Goal: Answer question/provide support: Share knowledge or assist other users

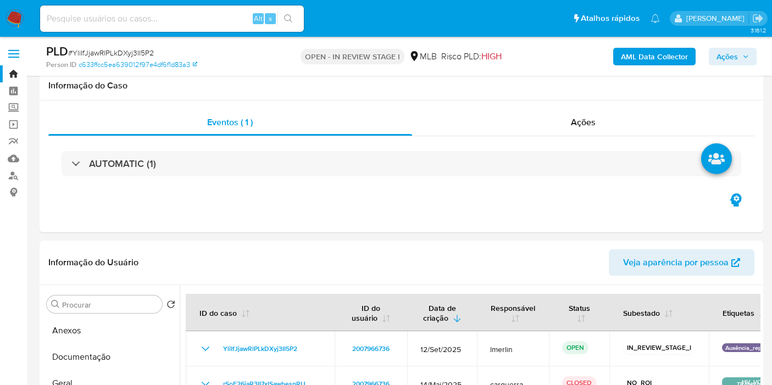
select select "10"
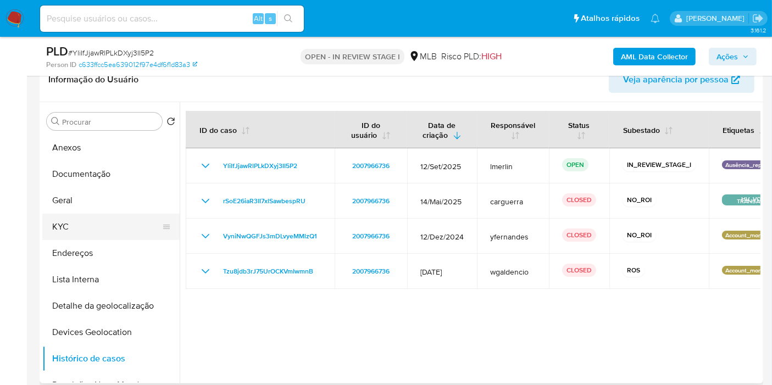
click at [106, 230] on button "KYC" at bounding box center [106, 227] width 129 height 26
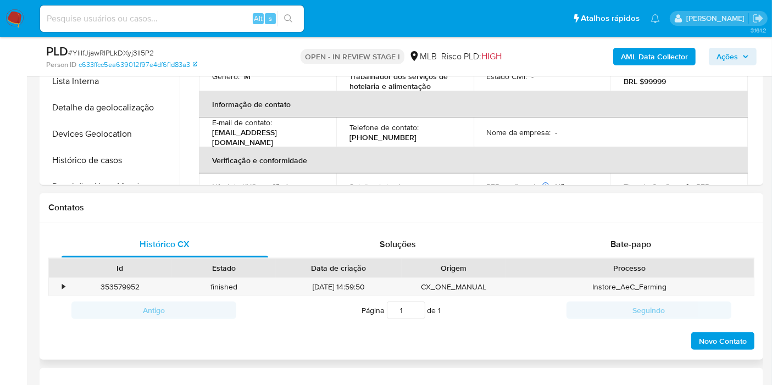
scroll to position [488, 0]
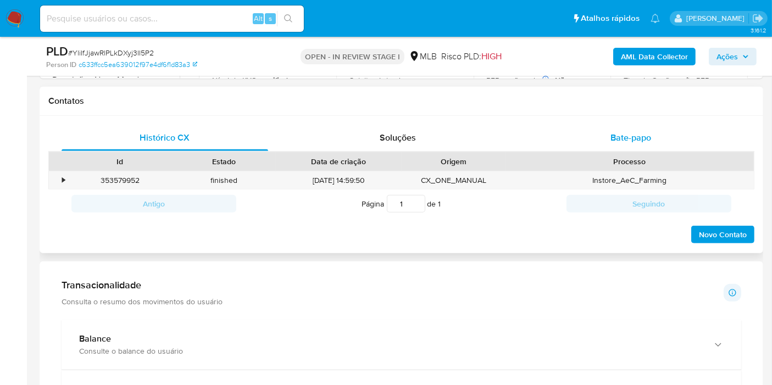
click at [596, 125] on div "Bate-papo" at bounding box center [631, 138] width 207 height 26
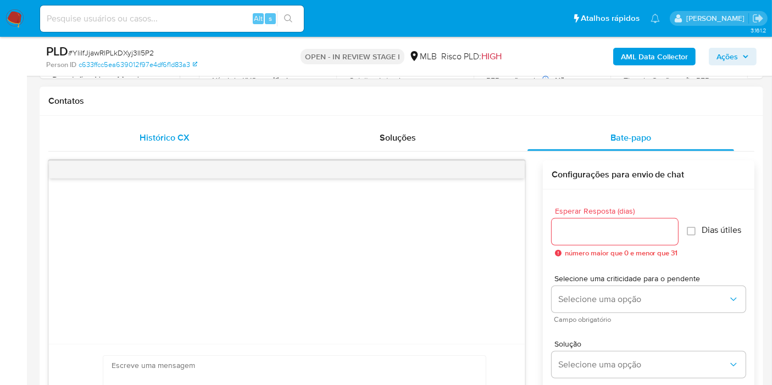
click at [135, 146] on div "Histórico CX" at bounding box center [165, 138] width 207 height 26
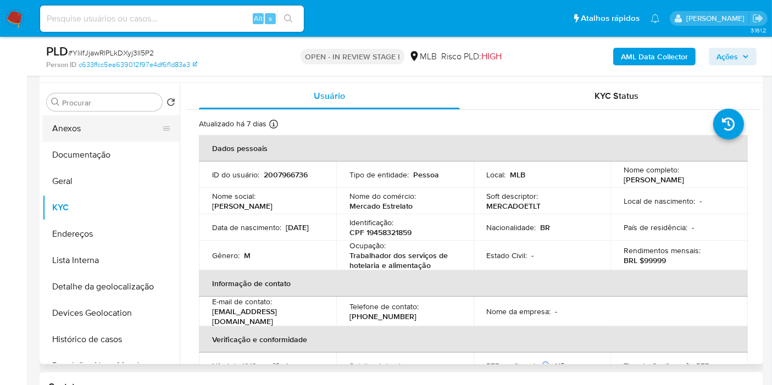
scroll to position [183, 0]
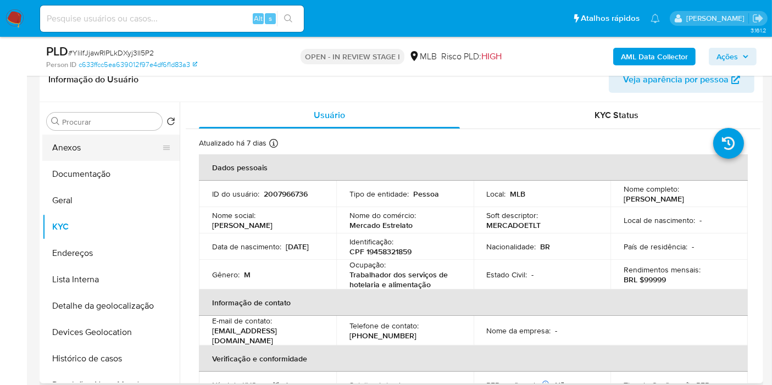
click at [85, 136] on button "Anexos" at bounding box center [106, 148] width 129 height 26
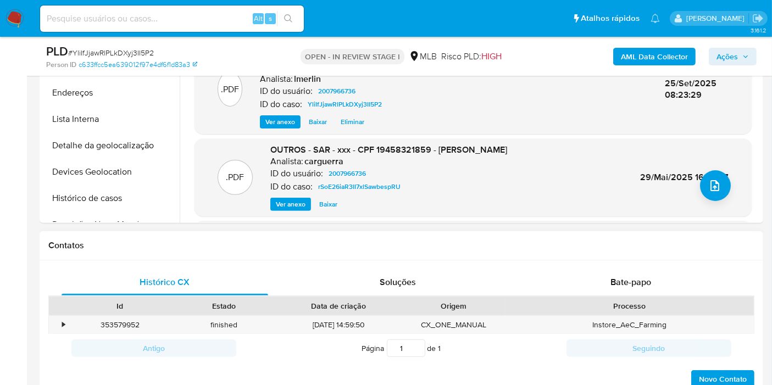
scroll to position [488, 0]
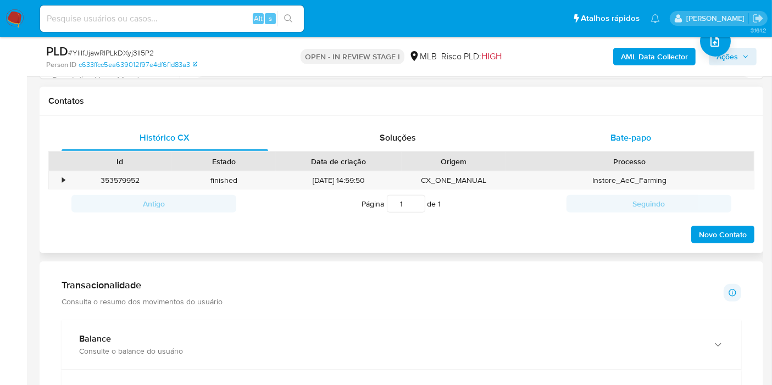
click at [651, 132] on div "Bate-papo" at bounding box center [631, 138] width 207 height 26
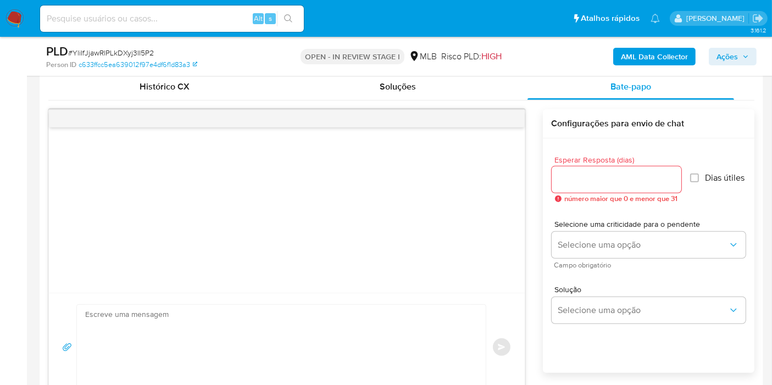
scroll to position [611, 0]
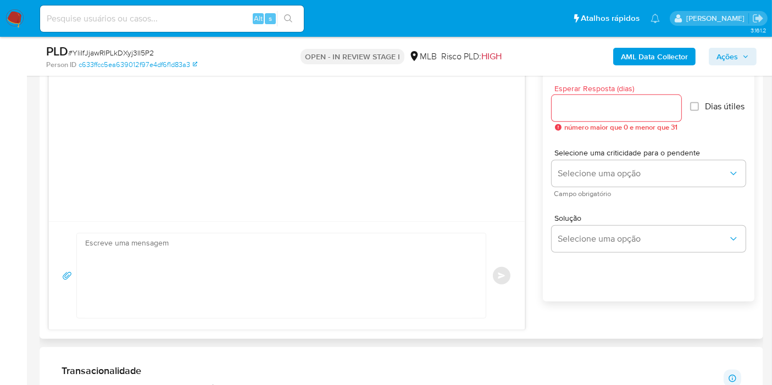
click at [613, 97] on div at bounding box center [617, 108] width 130 height 26
click at [613, 106] on input "Esperar Resposta (dias)" at bounding box center [617, 108] width 130 height 14
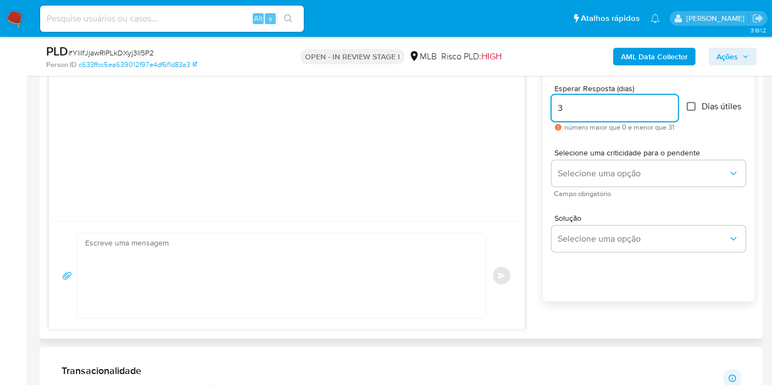
type input "3"
click at [696, 109] on input "Dias útiles" at bounding box center [691, 106] width 9 height 9
checkbox input "true"
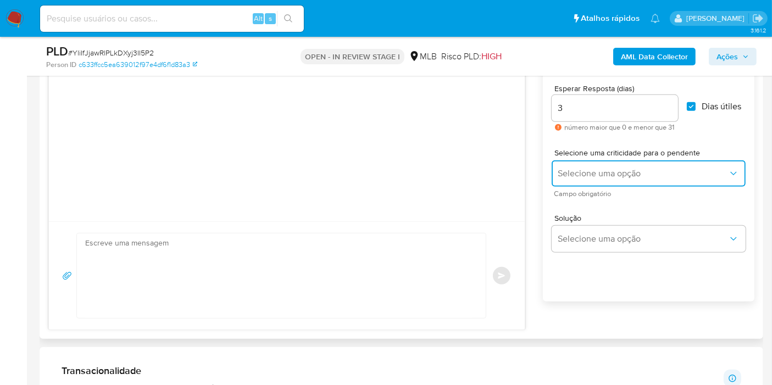
click at [652, 169] on span "Selecione uma opção" at bounding box center [643, 173] width 170 height 11
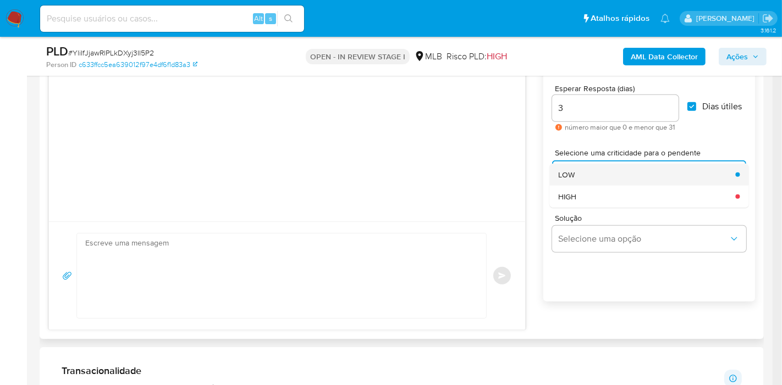
click at [651, 176] on div "LOW" at bounding box center [643, 175] width 170 height 22
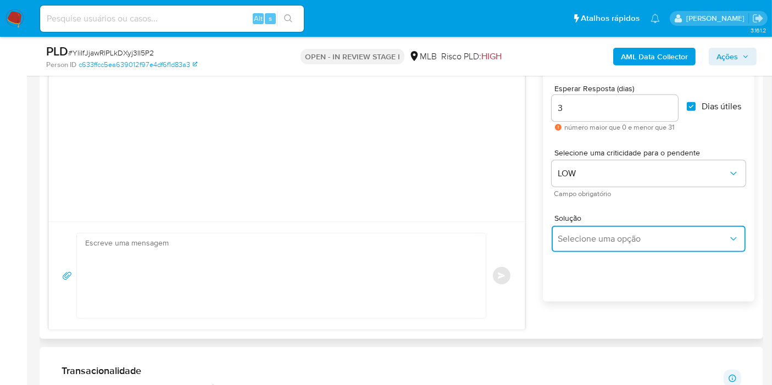
click at [625, 242] on span "Selecione uma opção" at bounding box center [643, 239] width 170 height 11
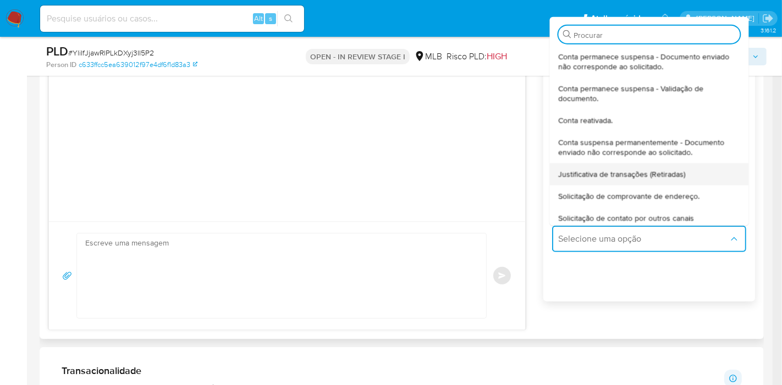
click at [644, 169] on span "Justificativa de transações (Retiradas)" at bounding box center [621, 174] width 127 height 10
type textarea "Olá,Suspendemos a sua conta para uma verificação adicional de segurança.Por fav…"
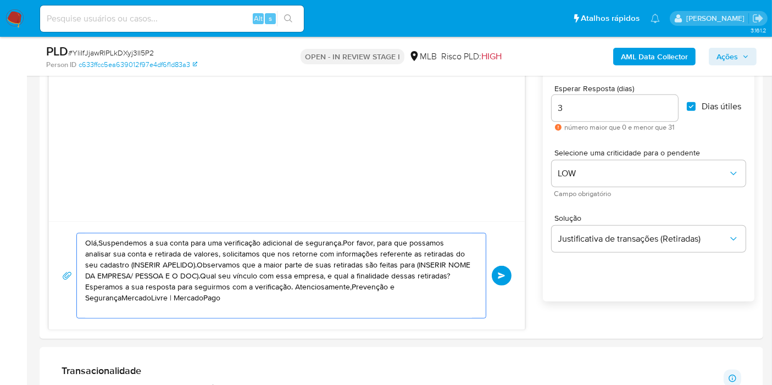
drag, startPoint x: 301, startPoint y: 298, endPoint x: 32, endPoint y: 209, distance: 282.6
click at [34, 209] on main "3.161.2 Atribuiu o lmerlin Asignado el: 16/09/2025 16:28:24 Criou: 12/09/2025 C…" at bounding box center [386, 323] width 772 height 1868
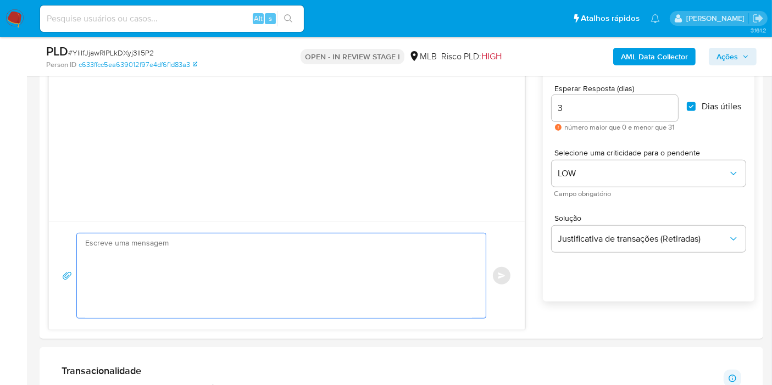
paste textarea "Olá! Estamos realizando uma verificação adicional de segurança em contas de usu…"
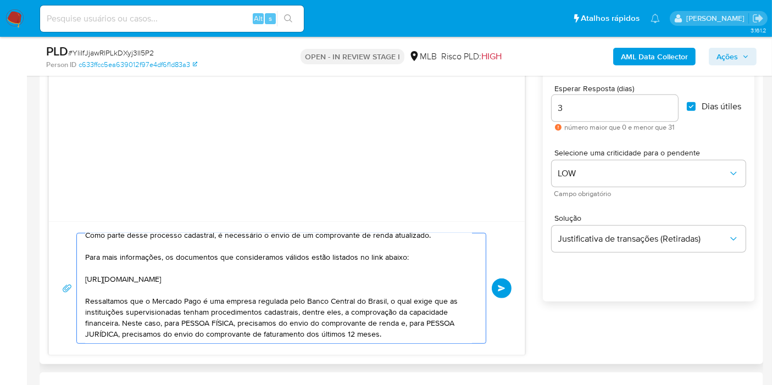
scroll to position [0, 0]
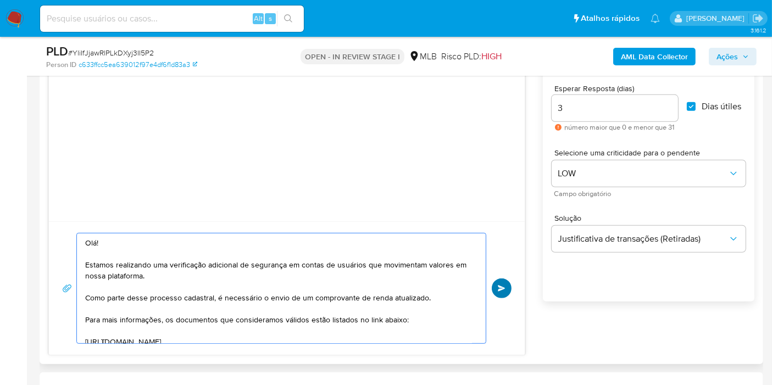
type textarea "Olá! Estamos realizando uma verificação adicional de segurança em contas de usu…"
click at [506, 288] on button "common.send" at bounding box center [502, 289] width 20 height 20
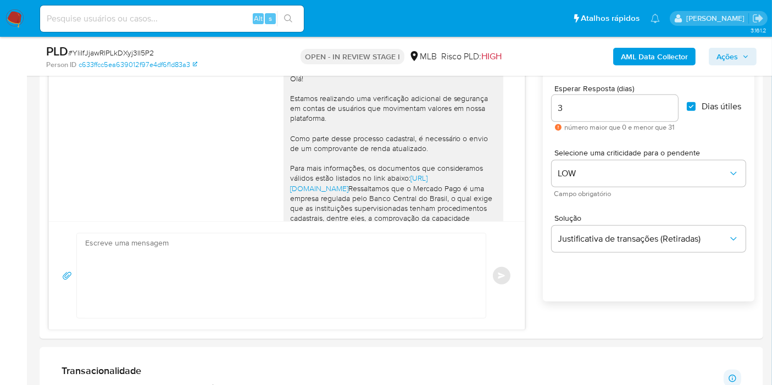
scroll to position [207, 0]
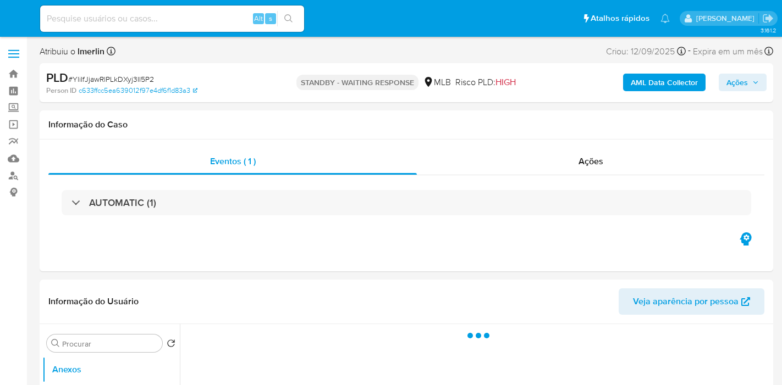
select select "10"
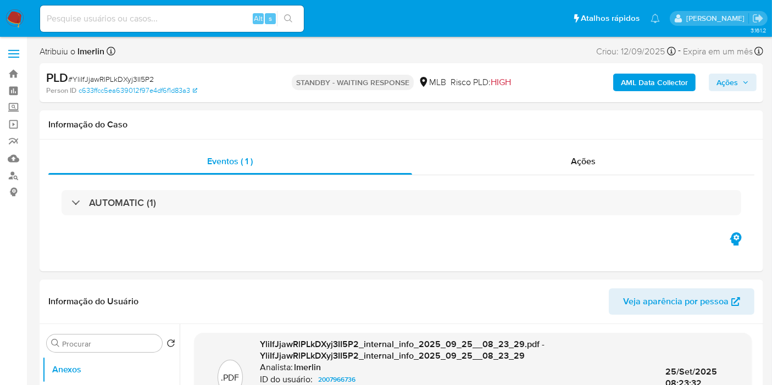
click at [187, 14] on input at bounding box center [172, 19] width 264 height 14
paste input "rpxaLRSr3fK2m7uYYa3mZqYx"
type input "rpxaLRSr3fK2m7uYYa3mZqYx"
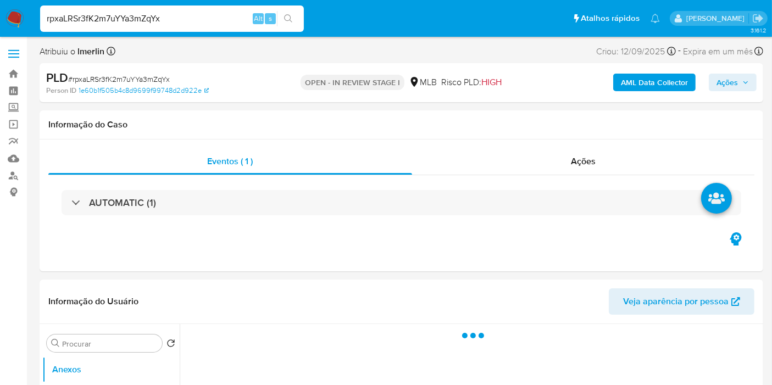
select select "10"
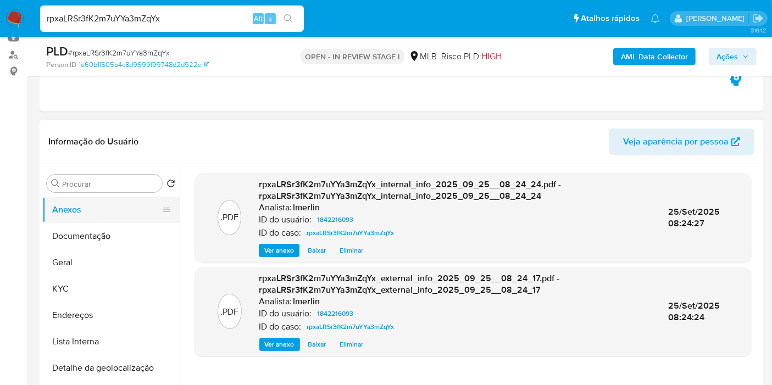
scroll to position [122, 0]
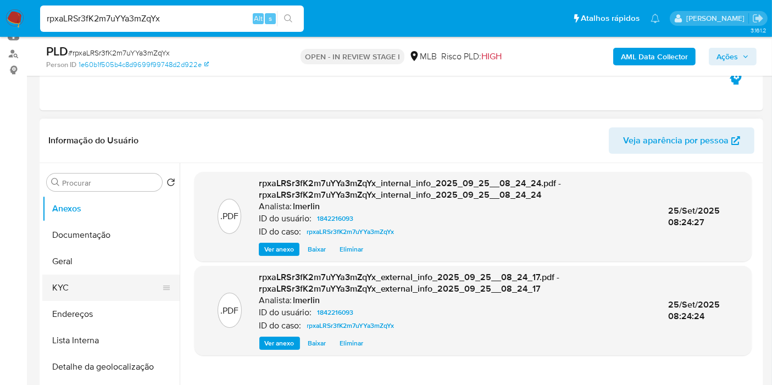
click at [74, 290] on button "KYC" at bounding box center [106, 288] width 129 height 26
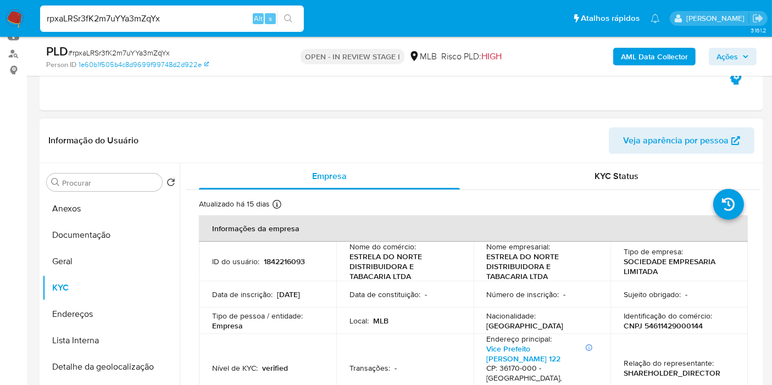
click at [644, 328] on p "CNPJ 54611429000144" at bounding box center [663, 326] width 79 height 10
copy p "54611429000144"
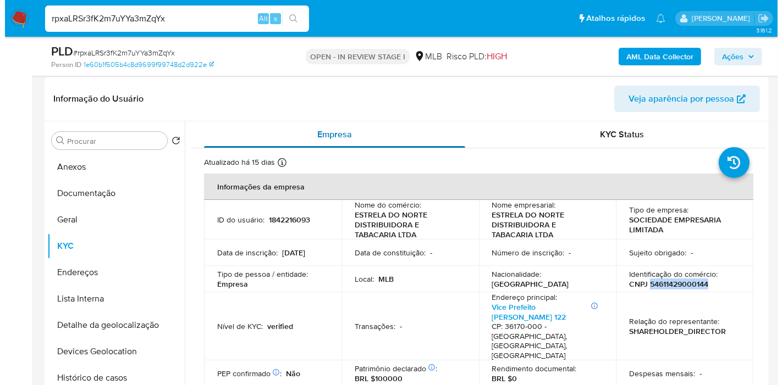
scroll to position [183, 0]
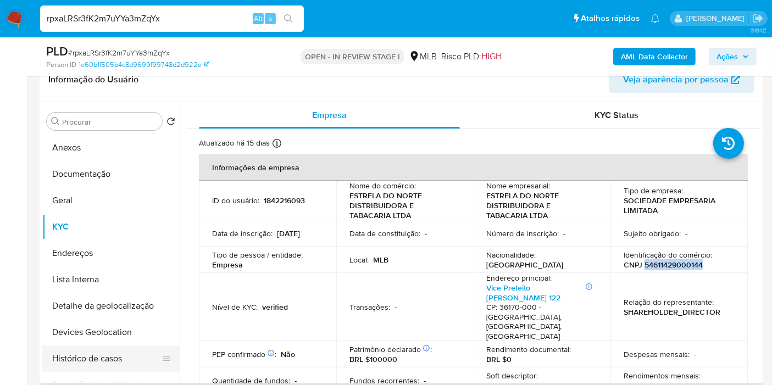
click at [115, 356] on button "Histórico de casos" at bounding box center [106, 359] width 129 height 26
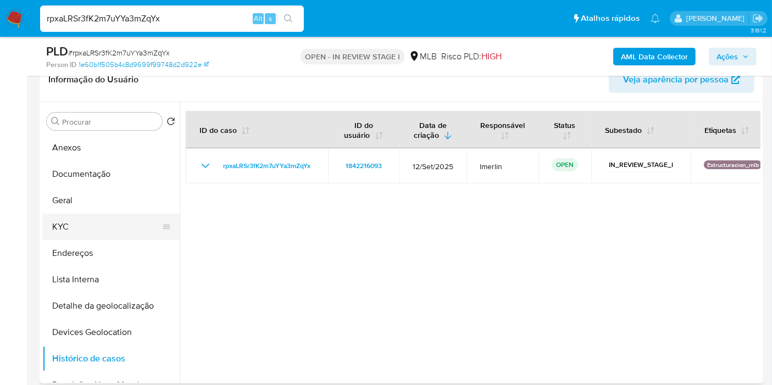
click at [115, 217] on button "KYC" at bounding box center [106, 227] width 129 height 26
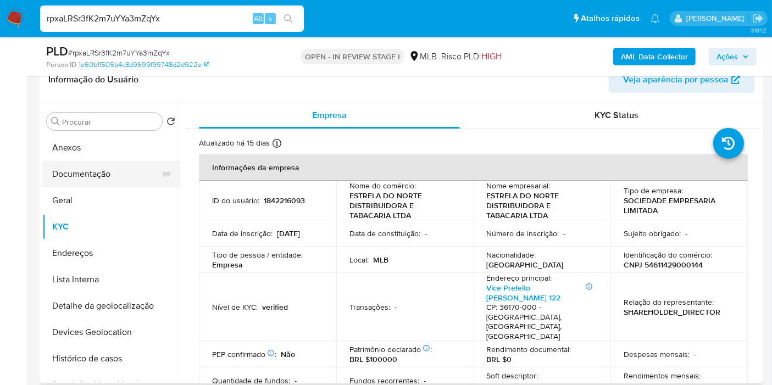
click at [139, 173] on button "Documentação" at bounding box center [106, 174] width 129 height 26
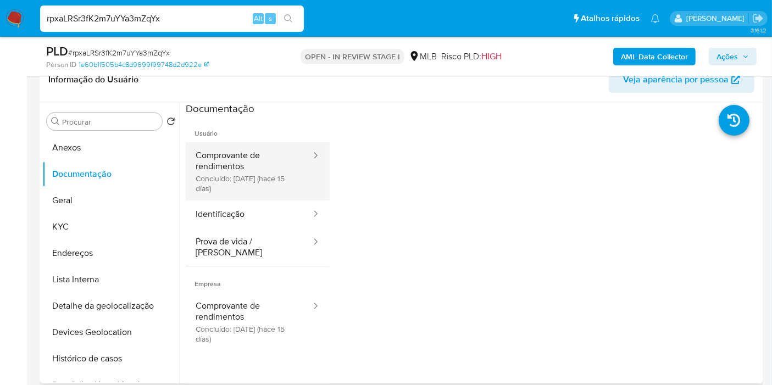
click at [267, 191] on button "Comprovante de rendimentos Concluído: [DATE] (hace 15 días)" at bounding box center [249, 171] width 126 height 58
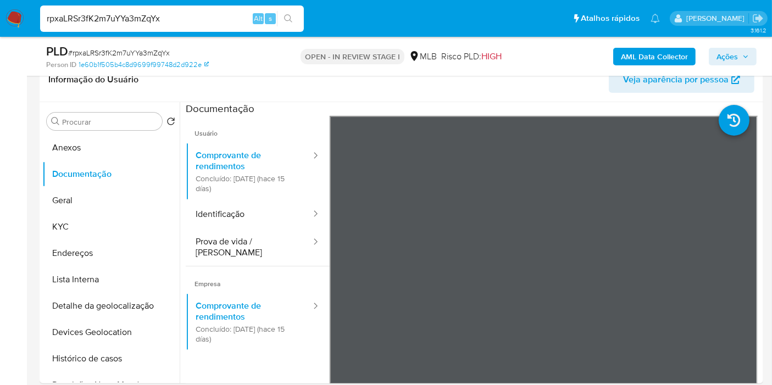
click at [672, 54] on b "AML Data Collector" at bounding box center [654, 57] width 67 height 18
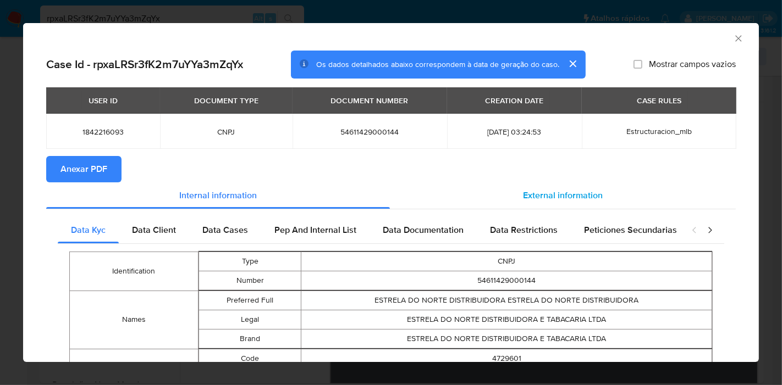
click at [523, 192] on span "External information" at bounding box center [563, 195] width 80 height 13
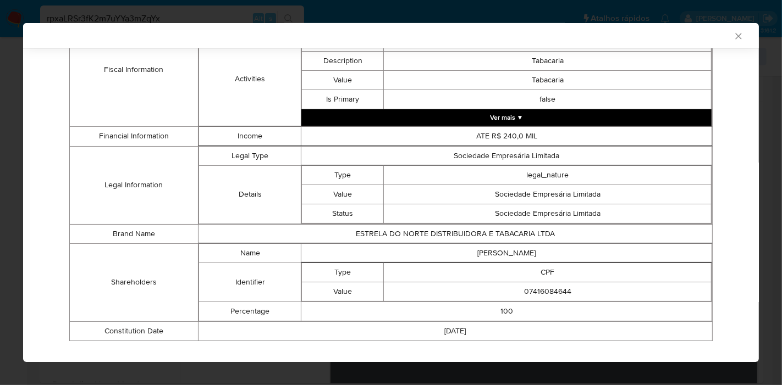
scroll to position [486, 0]
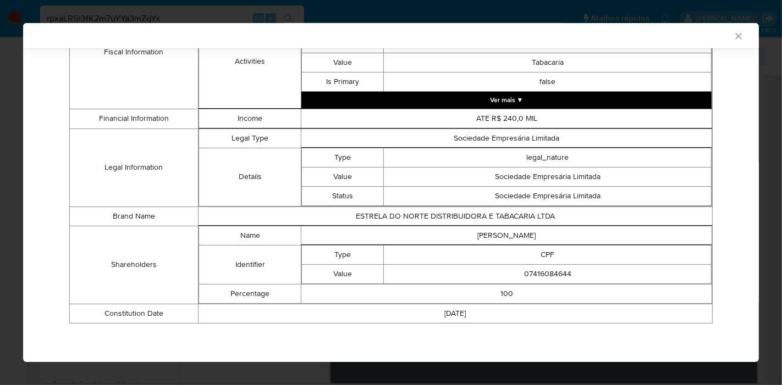
click at [515, 230] on td "[PERSON_NAME]" at bounding box center [506, 235] width 411 height 19
copy td "[PERSON_NAME]"
click at [539, 272] on td "07416084644" at bounding box center [548, 273] width 328 height 19
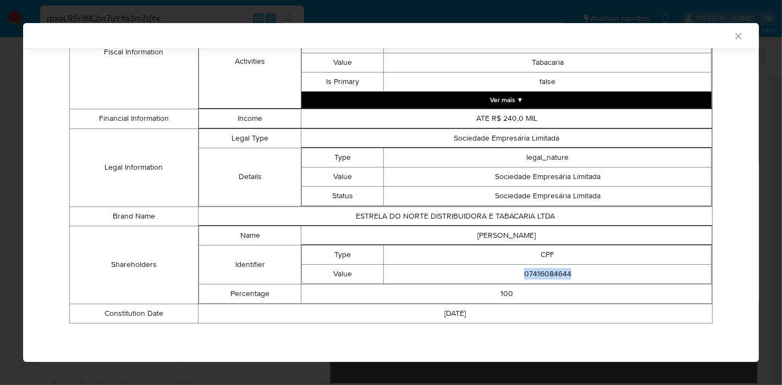
click at [539, 272] on td "07416084644" at bounding box center [548, 273] width 328 height 19
copy td "07416084644"
